Goal: Check status: Check status

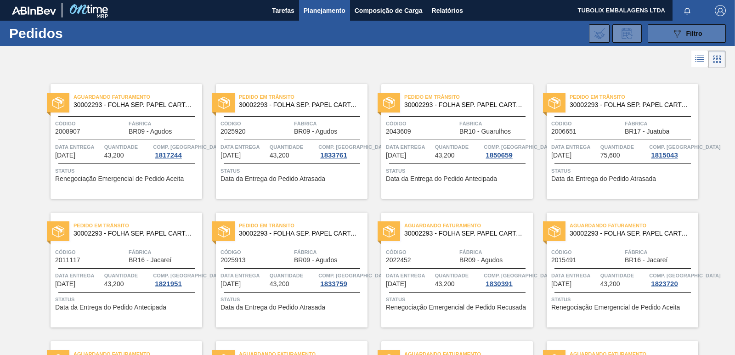
click at [678, 31] on icon "089F7B8B-B2A5-4AFE-B5C0-19BA573D28AC" at bounding box center [677, 33] width 11 height 11
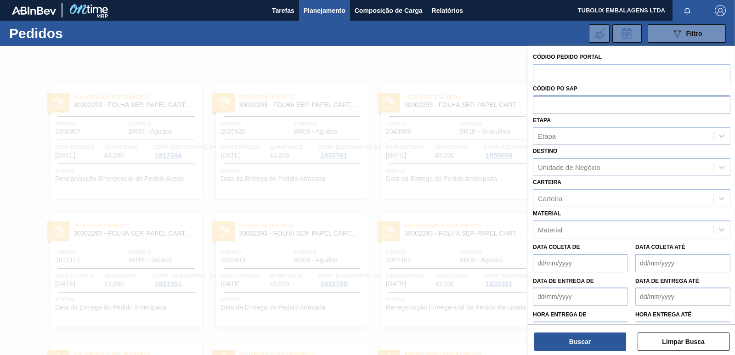
click at [543, 104] on input "text" at bounding box center [632, 104] width 198 height 17
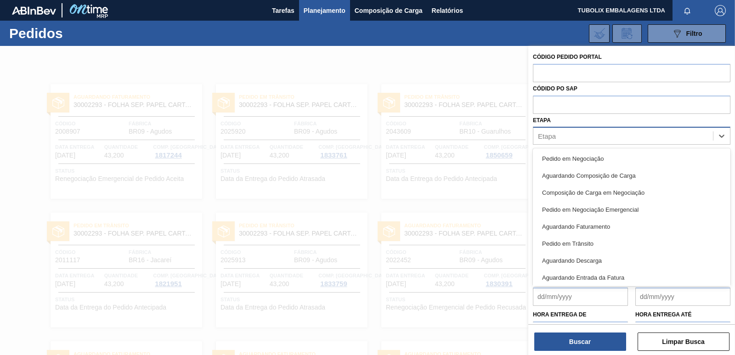
click at [552, 133] on div "Etapa" at bounding box center [547, 136] width 18 height 8
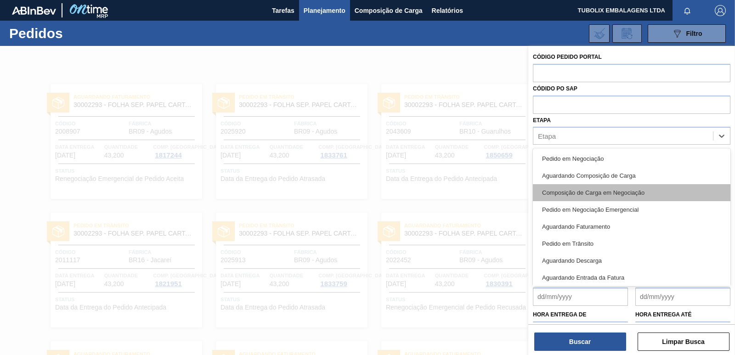
click at [578, 192] on div "Composição de Carga em Negociação" at bounding box center [632, 192] width 198 height 17
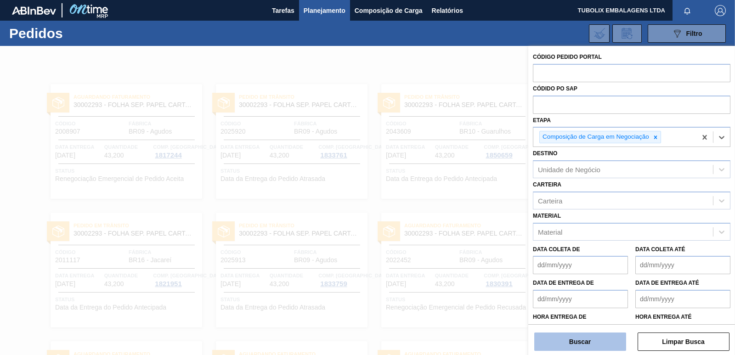
click at [607, 339] on button "Buscar" at bounding box center [580, 342] width 92 height 18
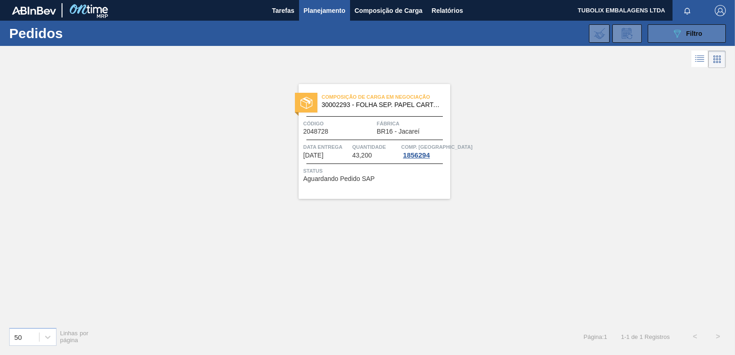
click at [710, 29] on button "089F7B8B-B2A5-4AFE-B5C0-19BA573D28AC Filtro" at bounding box center [687, 33] width 78 height 18
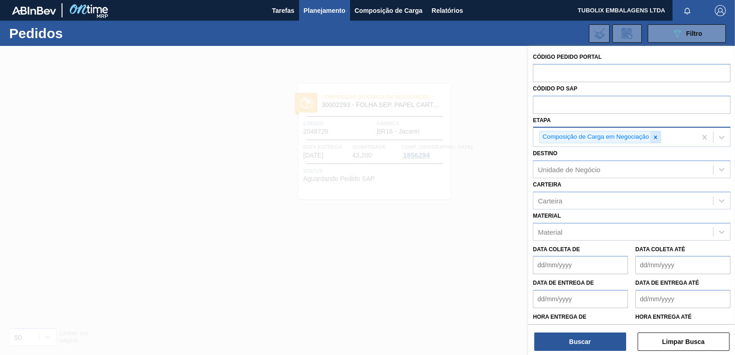
click at [656, 136] on icon at bounding box center [656, 137] width 6 height 6
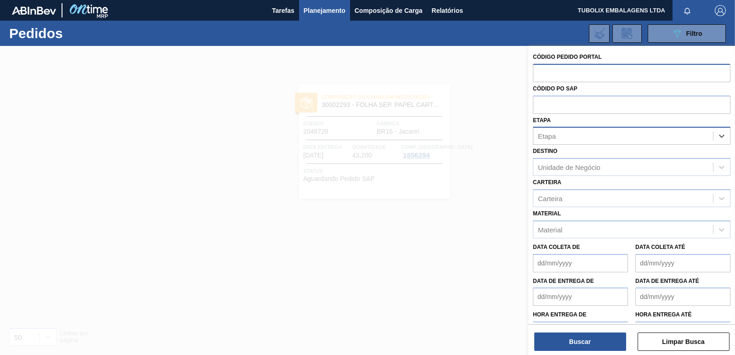
click at [556, 72] on input "text" at bounding box center [632, 72] width 198 height 17
type input "2043889"
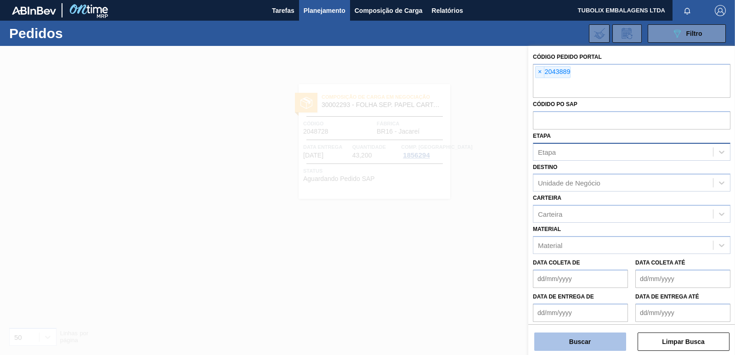
click at [585, 344] on button "Buscar" at bounding box center [580, 342] width 92 height 18
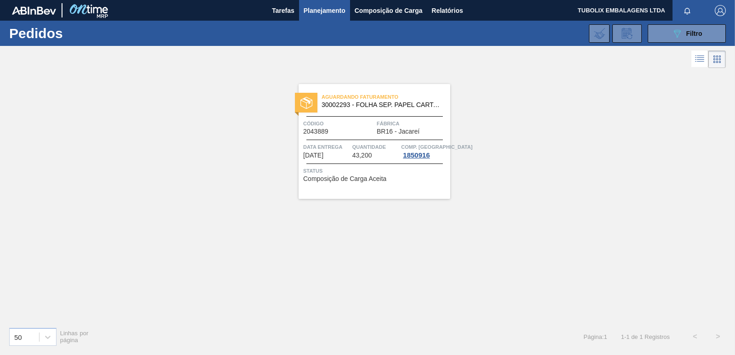
click at [376, 119] on div "Aguardando Faturamento 30002293 - FOLHA SEP. PAPEL CARTAO 1200x1000M 350g Códig…" at bounding box center [375, 141] width 152 height 115
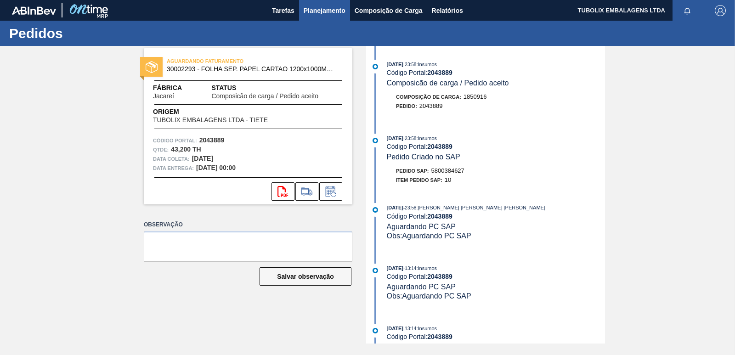
click at [308, 6] on span "Planejamento" at bounding box center [325, 10] width 42 height 11
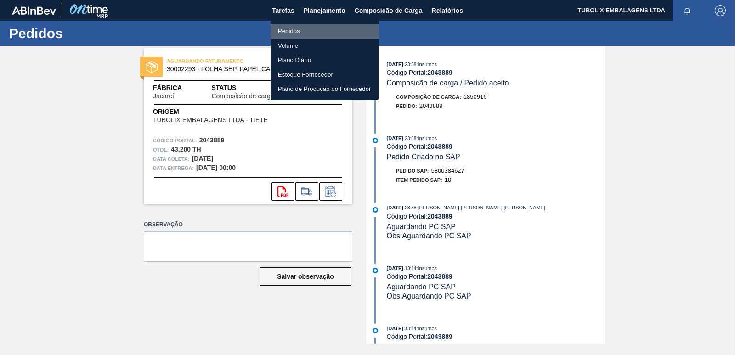
click at [293, 32] on li "Pedidos" at bounding box center [325, 31] width 108 height 15
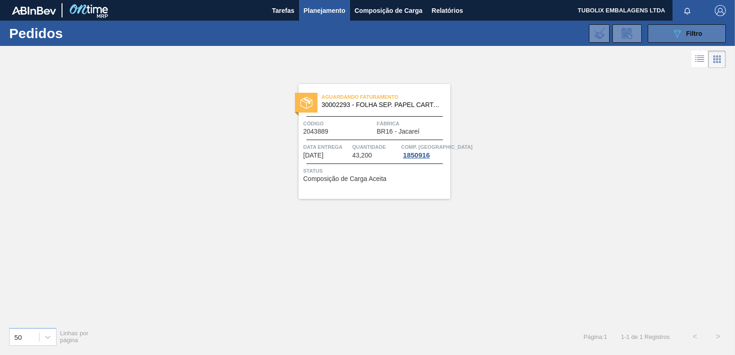
click at [667, 35] on button "089F7B8B-B2A5-4AFE-B5C0-19BA573D28AC Filtro" at bounding box center [687, 33] width 78 height 18
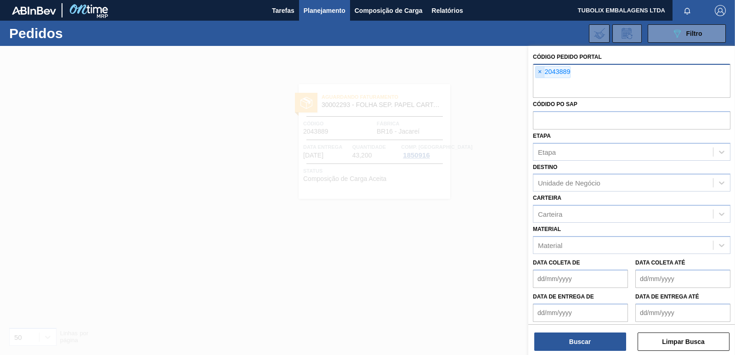
click at [539, 75] on span "×" at bounding box center [540, 72] width 9 height 11
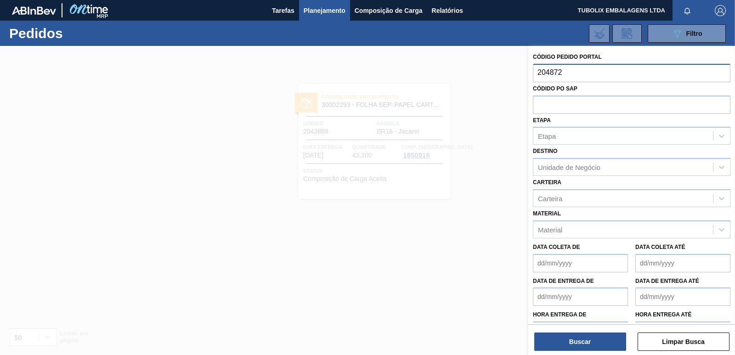
type input "2048728"
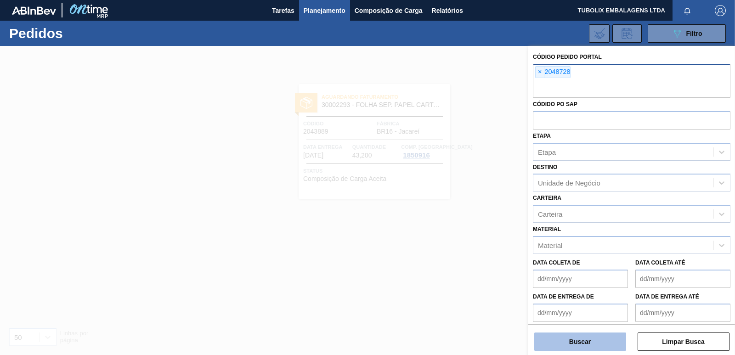
click at [593, 346] on button "Buscar" at bounding box center [580, 342] width 92 height 18
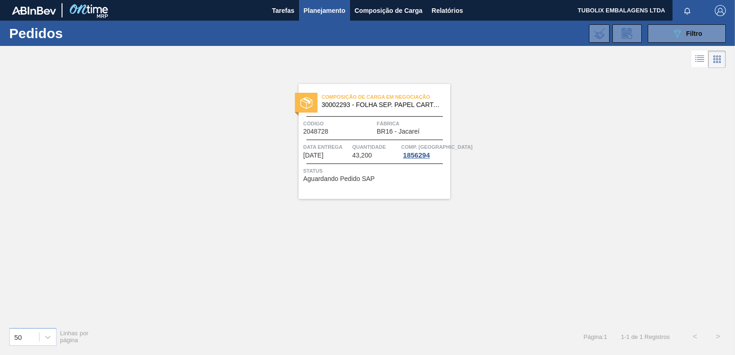
click at [380, 123] on span "Fábrica" at bounding box center [412, 123] width 71 height 9
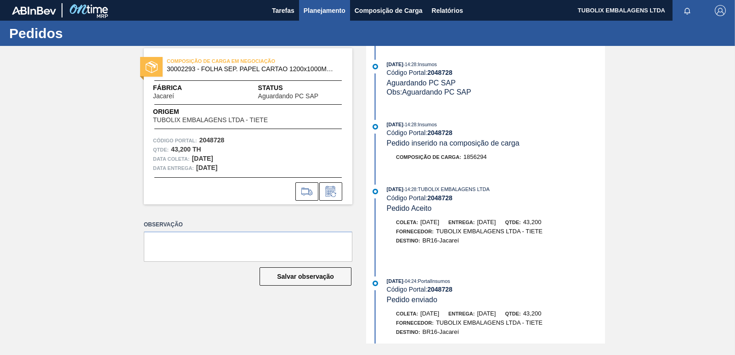
click at [321, 13] on span "Planejamento" at bounding box center [325, 10] width 42 height 11
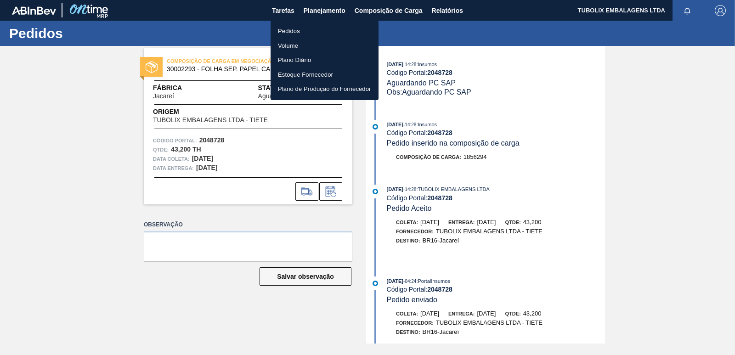
click at [303, 31] on li "Pedidos" at bounding box center [325, 31] width 108 height 15
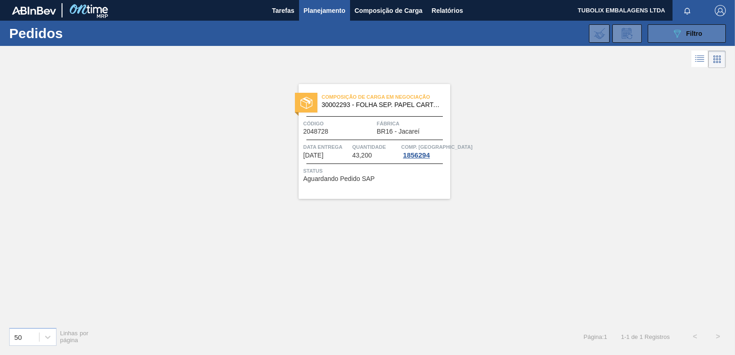
click at [663, 28] on button "089F7B8B-B2A5-4AFE-B5C0-19BA573D28AC Filtro" at bounding box center [687, 33] width 78 height 18
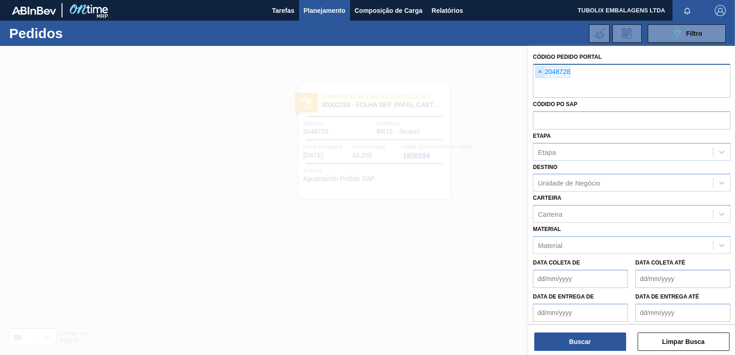
click at [543, 72] on span "×" at bounding box center [540, 72] width 9 height 11
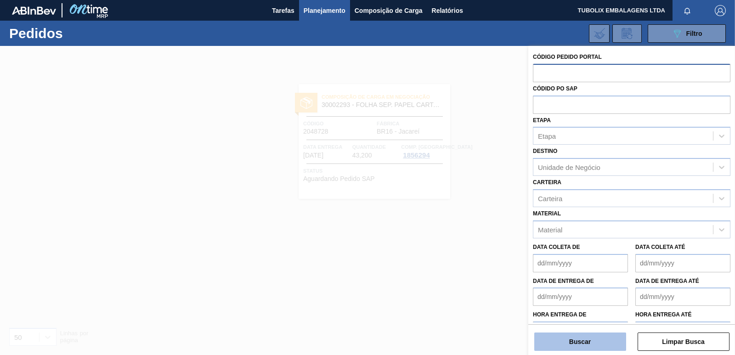
click at [566, 342] on button "Buscar" at bounding box center [580, 342] width 92 height 18
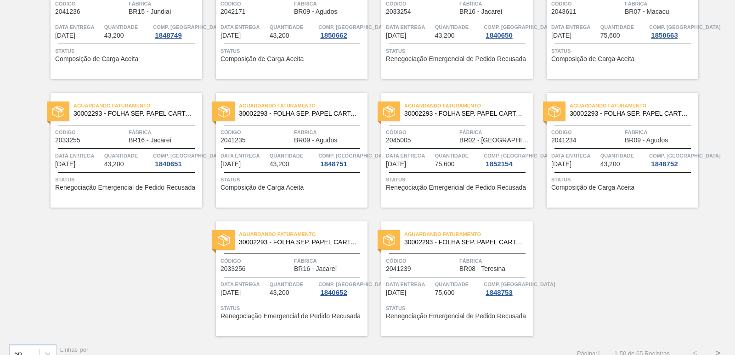
scroll to position [1422, 0]
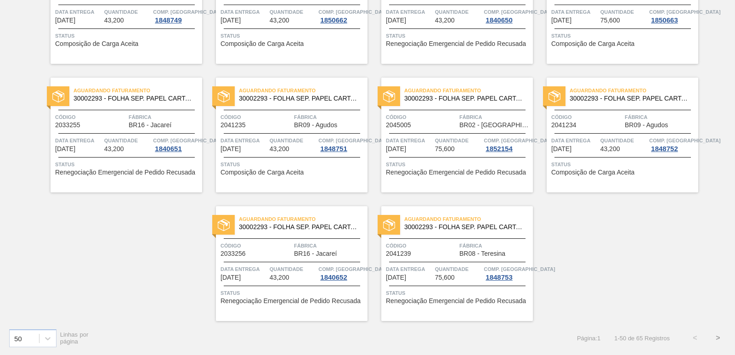
click at [719, 335] on button ">" at bounding box center [718, 338] width 23 height 23
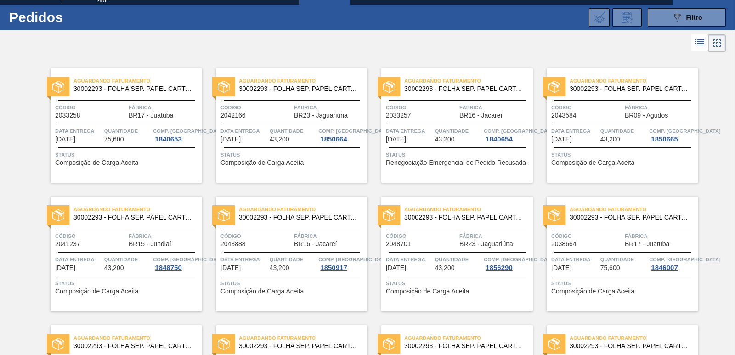
scroll to position [0, 0]
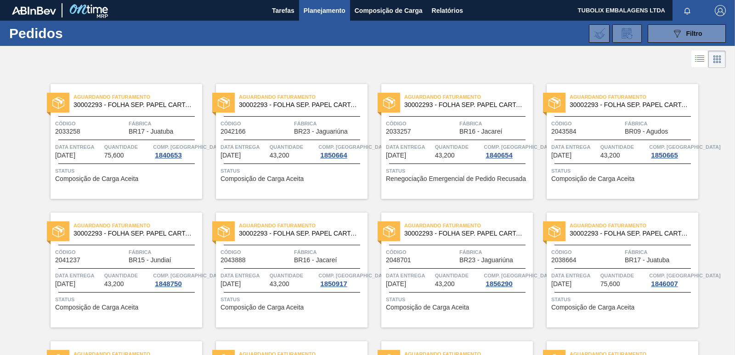
drag, startPoint x: 677, startPoint y: 28, endPoint x: 630, endPoint y: 45, distance: 50.3
click at [677, 28] on icon "089F7B8B-B2A5-4AFE-B5C0-19BA573D28AC" at bounding box center [677, 33] width 11 height 11
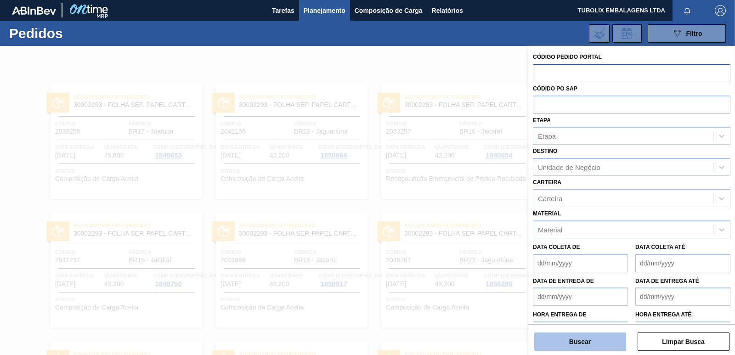
click at [574, 349] on button "Buscar" at bounding box center [580, 342] width 92 height 18
